Goal: Leave review/rating

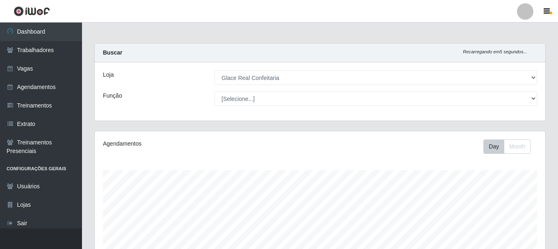
select select "445"
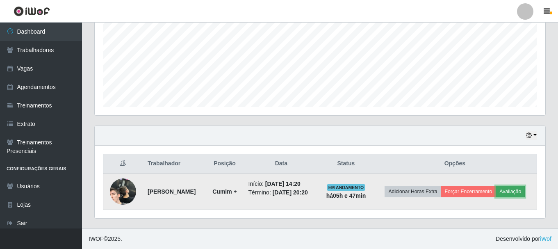
click at [522, 190] on button "Avaliação" at bounding box center [510, 191] width 29 height 11
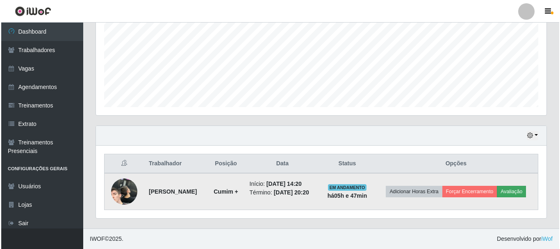
scroll to position [170, 447]
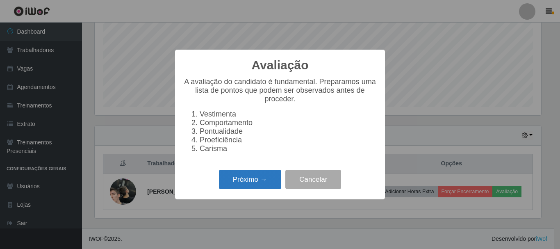
click at [251, 184] on button "Próximo →" at bounding box center [250, 179] width 62 height 19
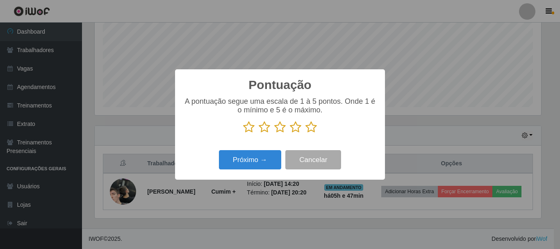
click at [311, 128] on icon at bounding box center [311, 127] width 11 height 12
click at [306, 133] on input "radio" at bounding box center [306, 133] width 0 height 0
click at [298, 131] on icon at bounding box center [295, 127] width 11 height 12
click at [290, 133] on input "radio" at bounding box center [290, 133] width 0 height 0
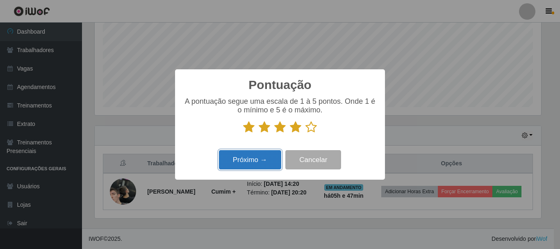
click at [260, 167] on button "Próximo →" at bounding box center [250, 159] width 62 height 19
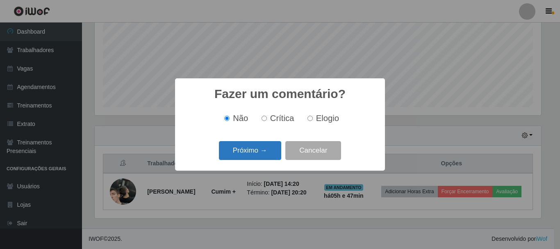
click at [262, 158] on button "Próximo →" at bounding box center [250, 150] width 62 height 19
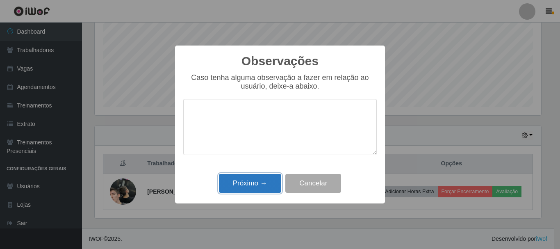
click at [274, 183] on button "Próximo →" at bounding box center [250, 183] width 62 height 19
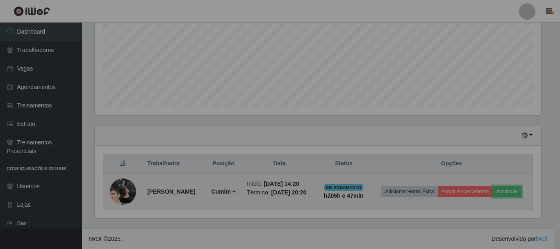
scroll to position [170, 451]
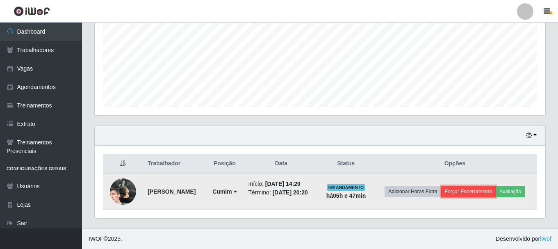
click at [482, 192] on button "Forçar Encerramento" at bounding box center [468, 191] width 55 height 11
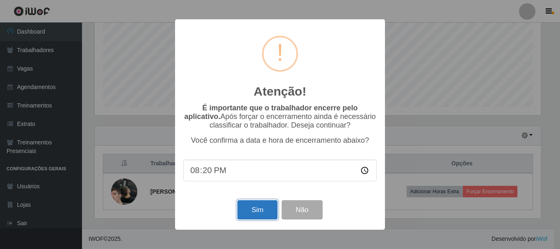
click at [257, 208] on button "Sim" at bounding box center [258, 209] width 40 height 19
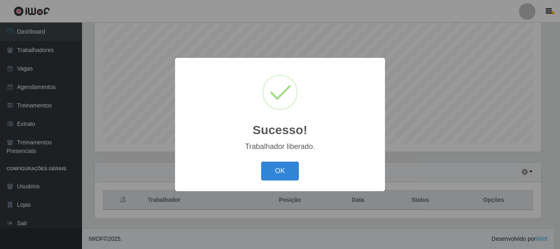
click at [278, 161] on div "OK Cancel" at bounding box center [280, 170] width 194 height 23
click at [278, 167] on button "OK" at bounding box center [280, 171] width 38 height 19
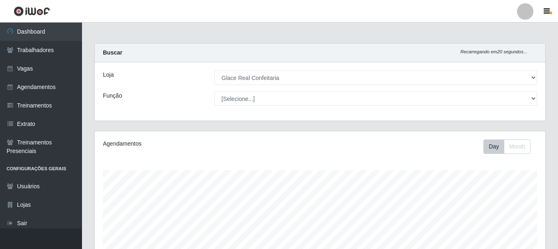
scroll to position [150, 0]
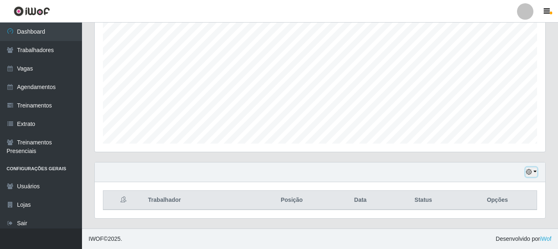
click at [537, 170] on button "button" at bounding box center [531, 171] width 11 height 9
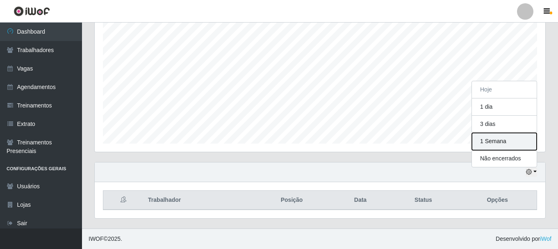
click at [508, 148] on button "1 Semana" at bounding box center [504, 141] width 65 height 17
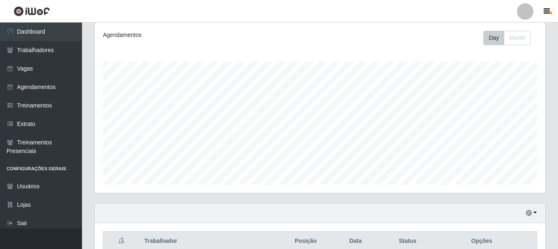
scroll to position [0, 0]
